Goal: Find specific page/section: Find specific page/section

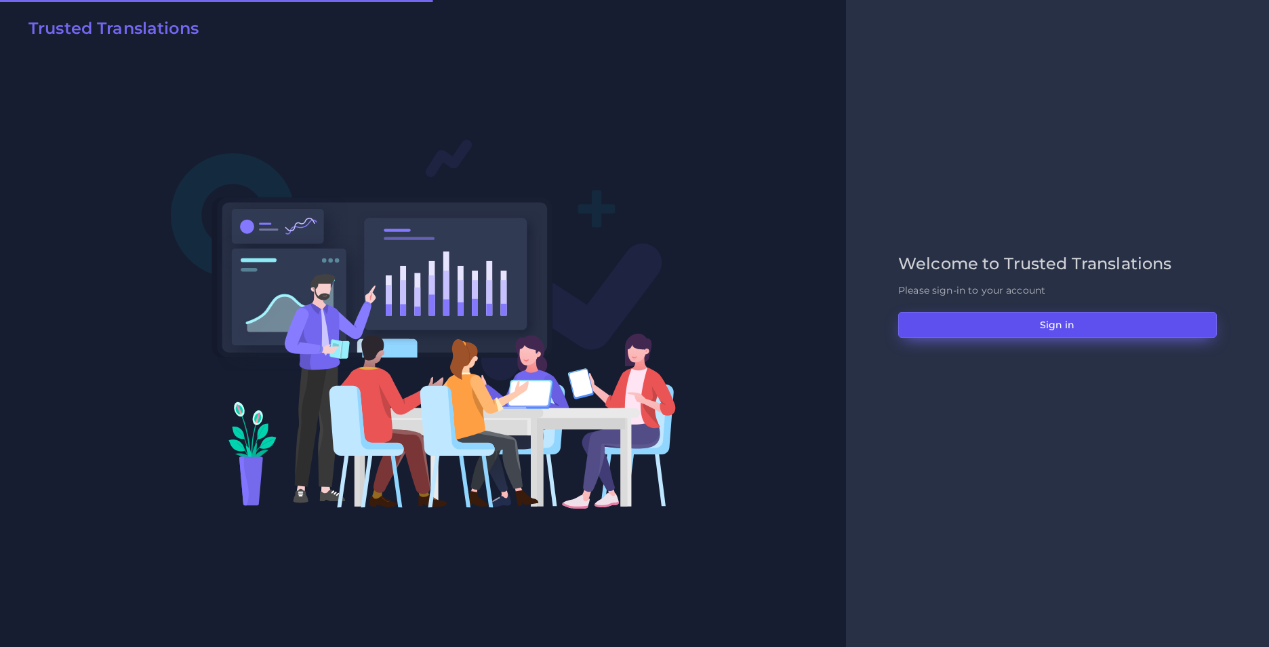
click at [1075, 325] on button "Sign in" at bounding box center [1057, 325] width 319 height 26
click at [1064, 335] on button "Sign in" at bounding box center [1057, 325] width 319 height 26
click at [1062, 319] on button "Sign in" at bounding box center [1057, 325] width 319 height 26
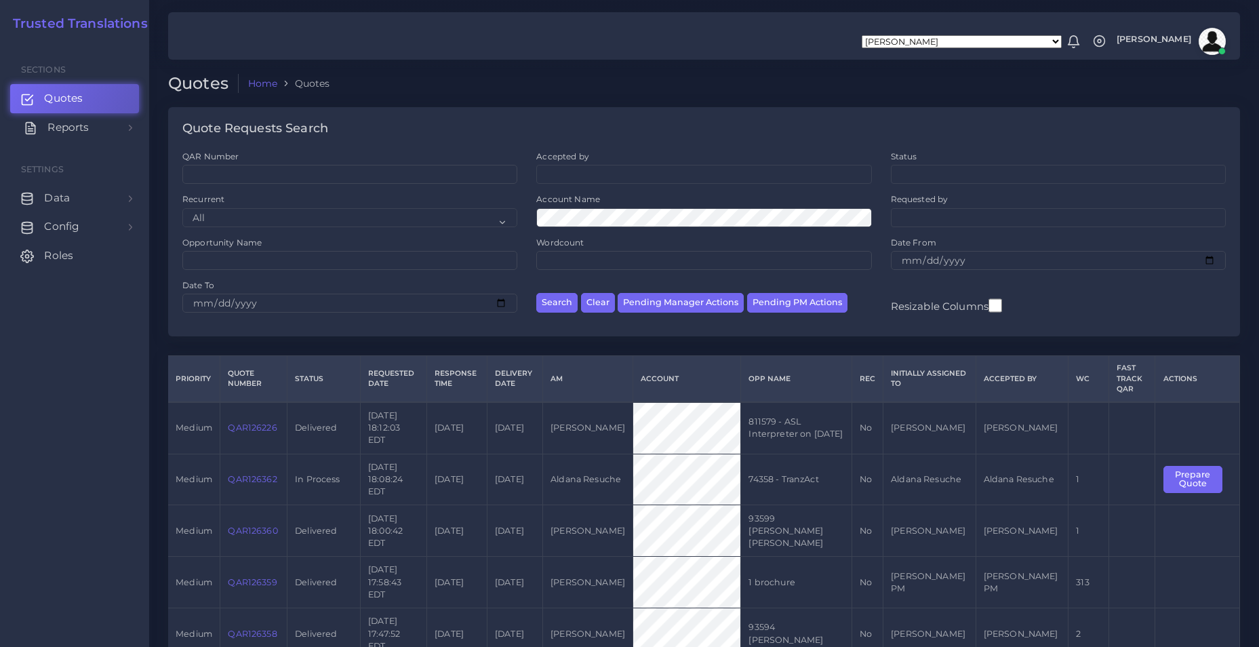
click at [62, 130] on span "Reports" at bounding box center [67, 127] width 41 height 15
click at [71, 163] on span "Sales" at bounding box center [61, 160] width 27 height 15
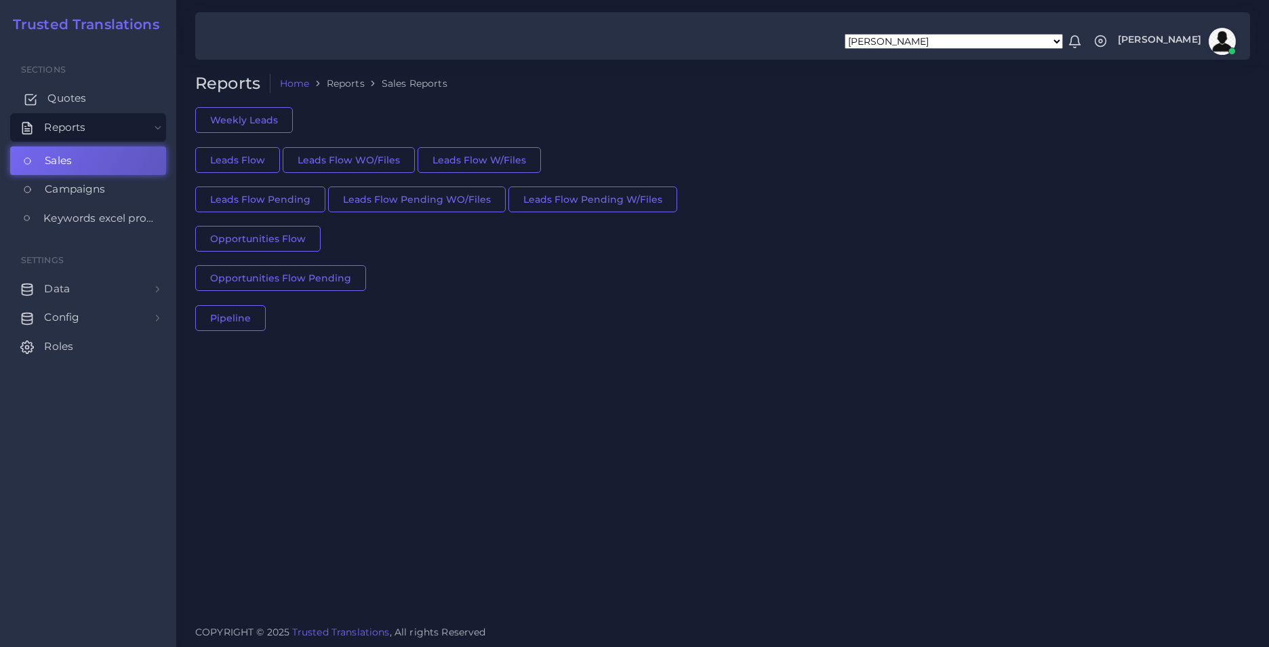
click at [73, 91] on span "Quotes" at bounding box center [66, 98] width 39 height 15
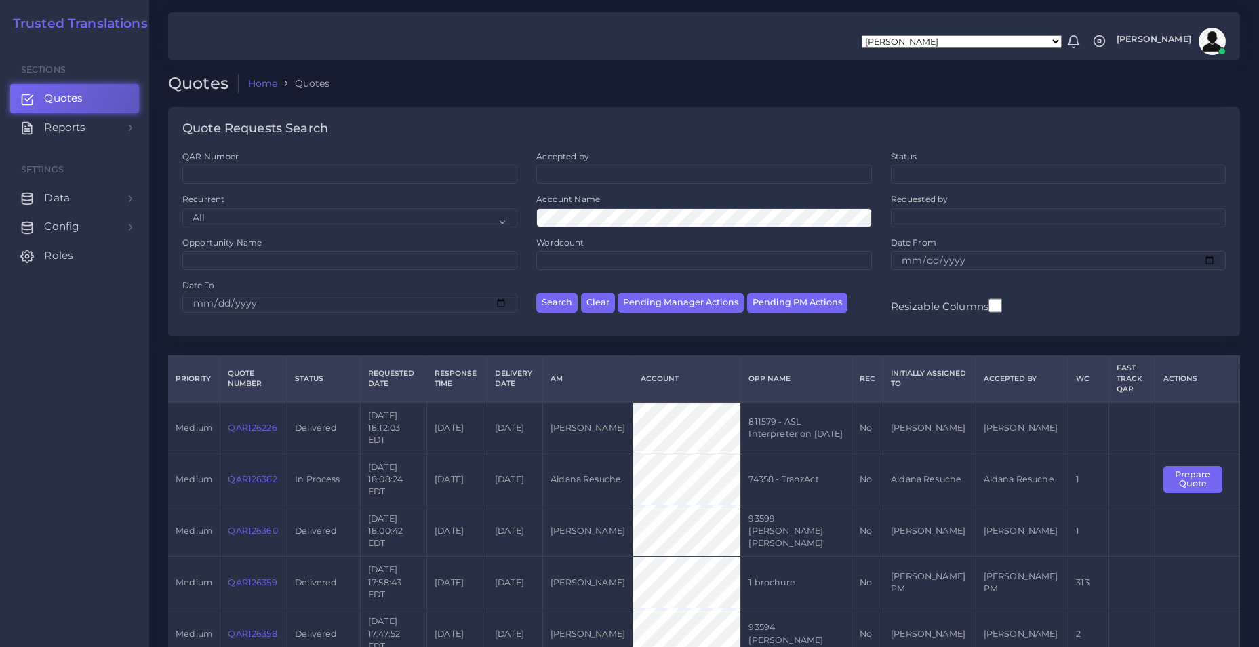
click at [253, 430] on link "QAR126226" at bounding box center [252, 427] width 49 height 10
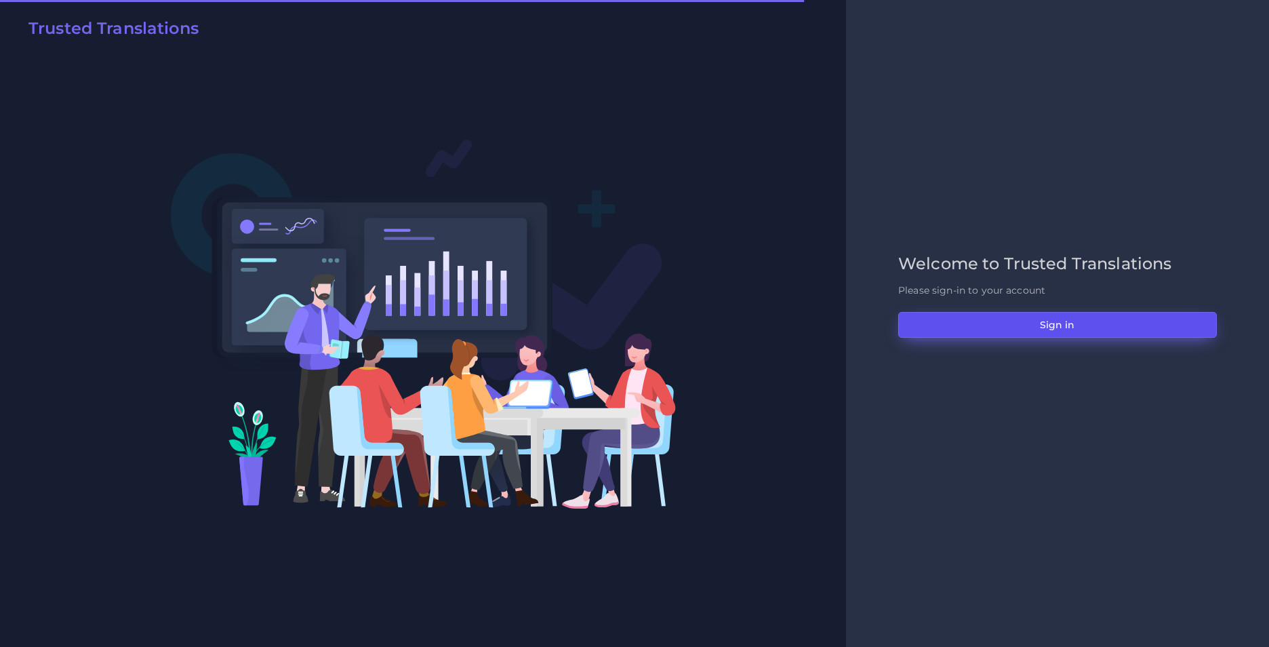
click at [1065, 331] on button "Sign in" at bounding box center [1057, 325] width 319 height 26
